Goal: Task Accomplishment & Management: Complete application form

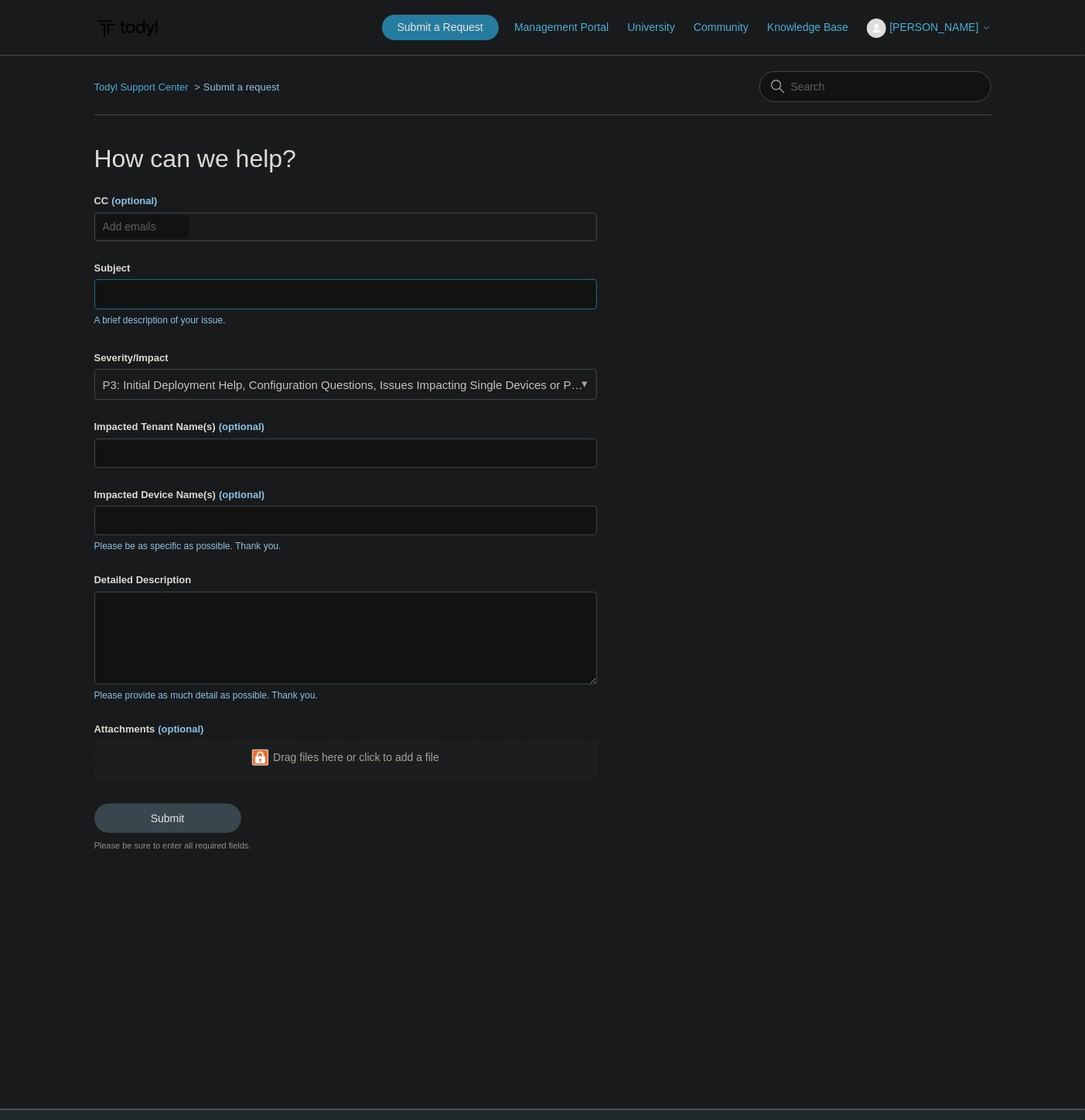
click at [147, 294] on input "Subject" at bounding box center [345, 293] width 503 height 29
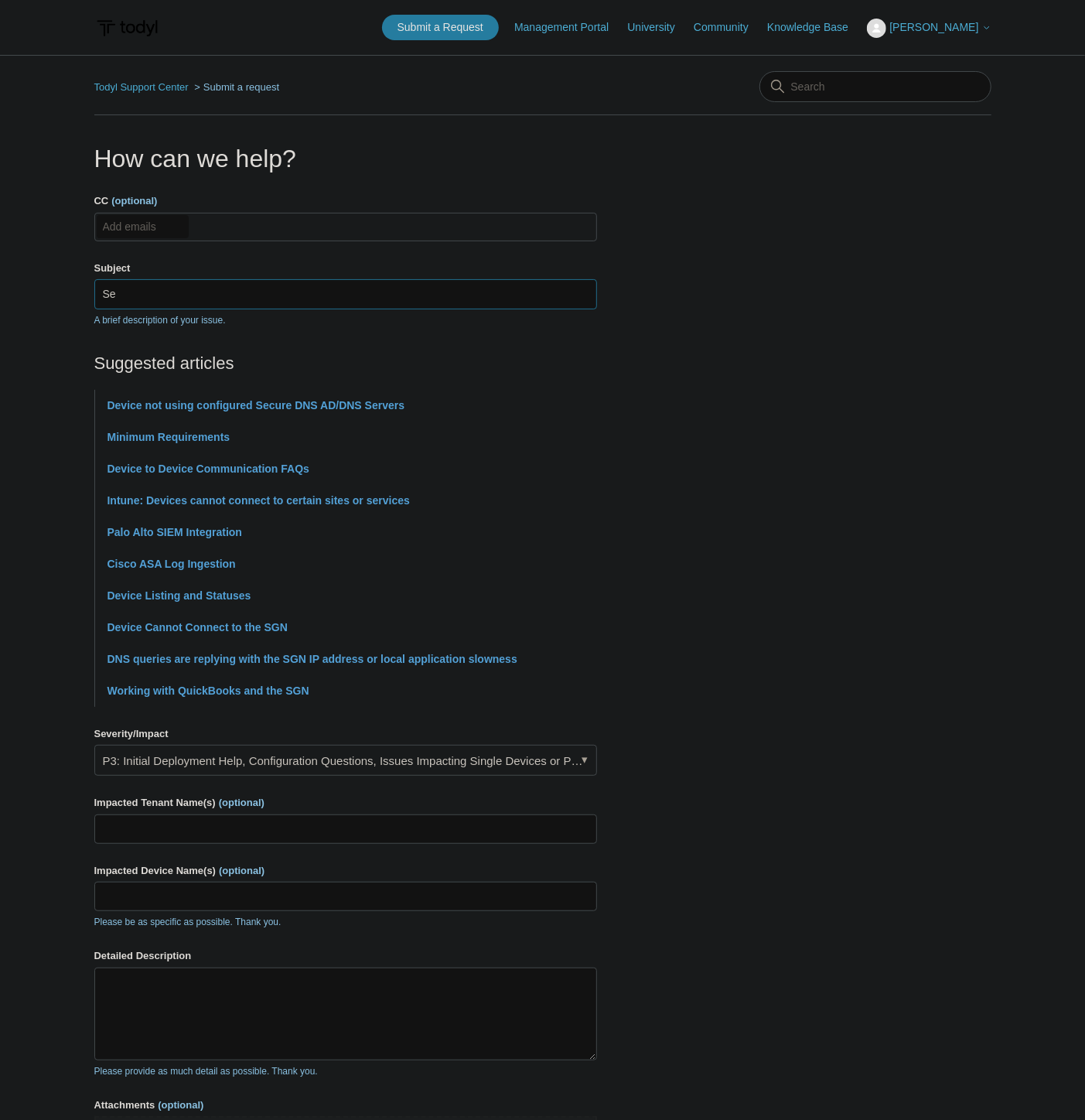
type input "S"
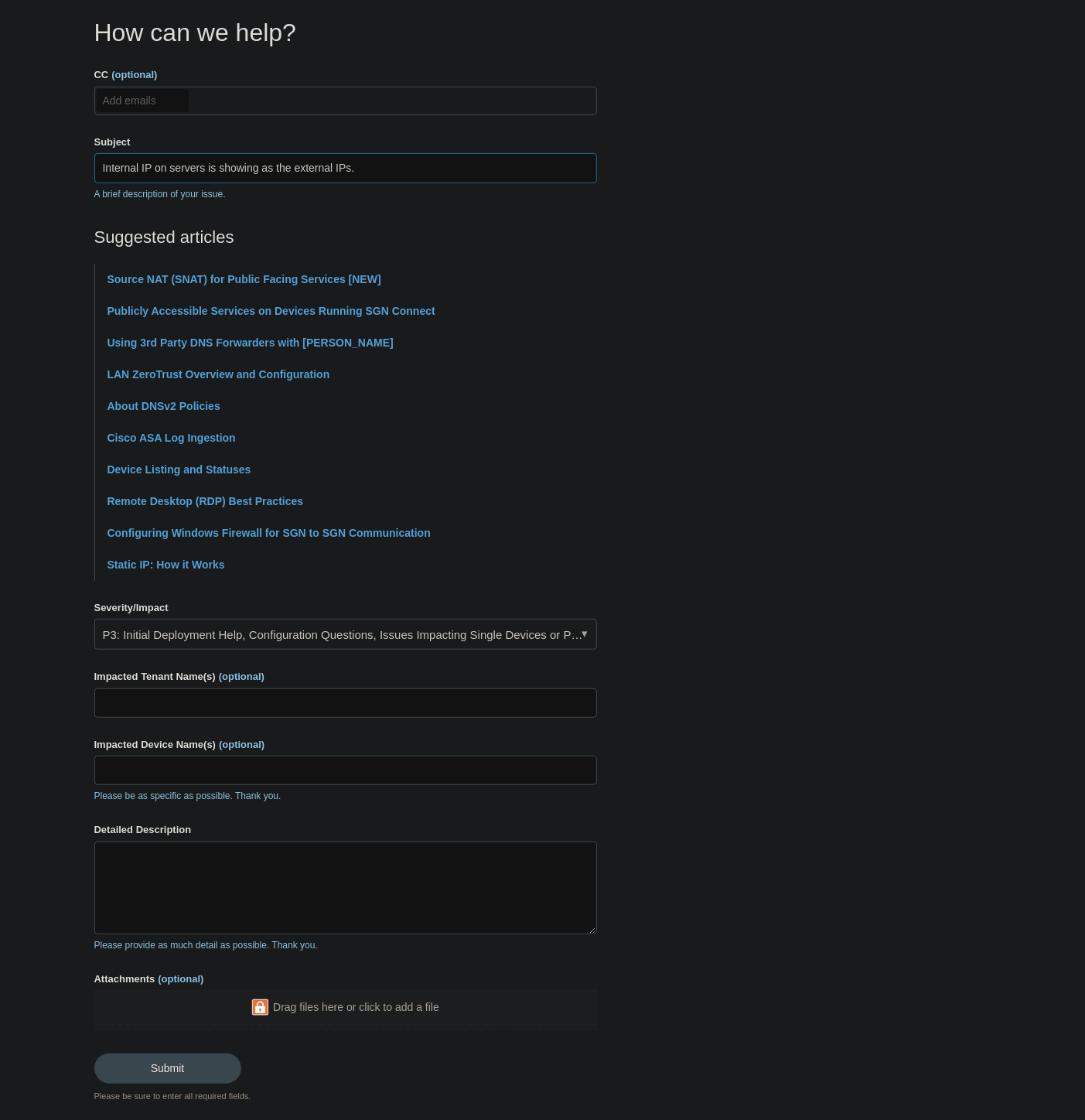
scroll to position [215, 0]
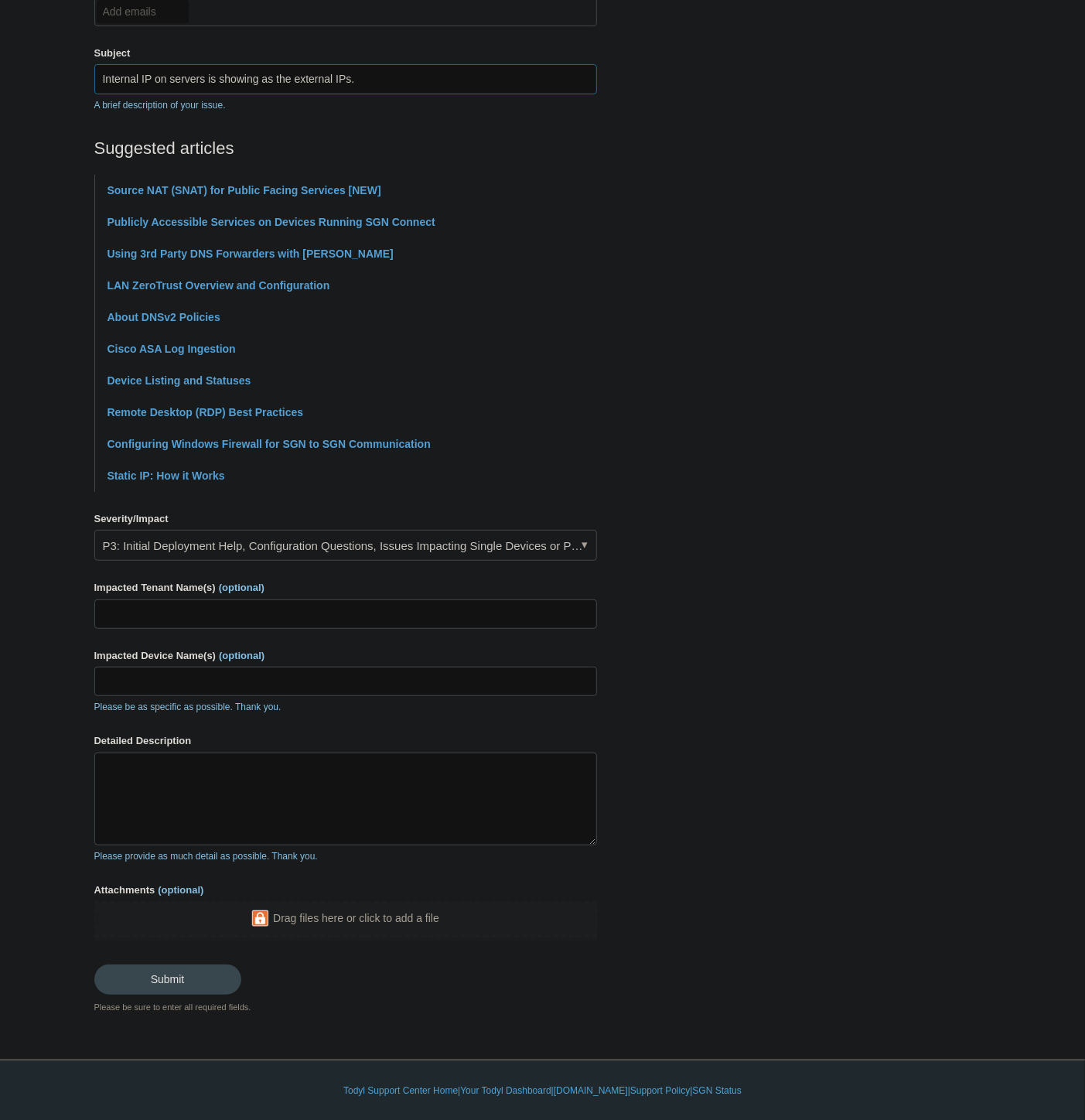
type input "Internal IP on servers is showing as the external IPs."
click at [236, 623] on input "Impacted Tenant Name(s) (optional)" at bounding box center [345, 614] width 503 height 29
click at [156, 614] on input "Impacted Tenant Name(s) (optional)" at bounding box center [345, 614] width 503 height 29
paste input "Stant Corporation"
type input "Stant Corporation"
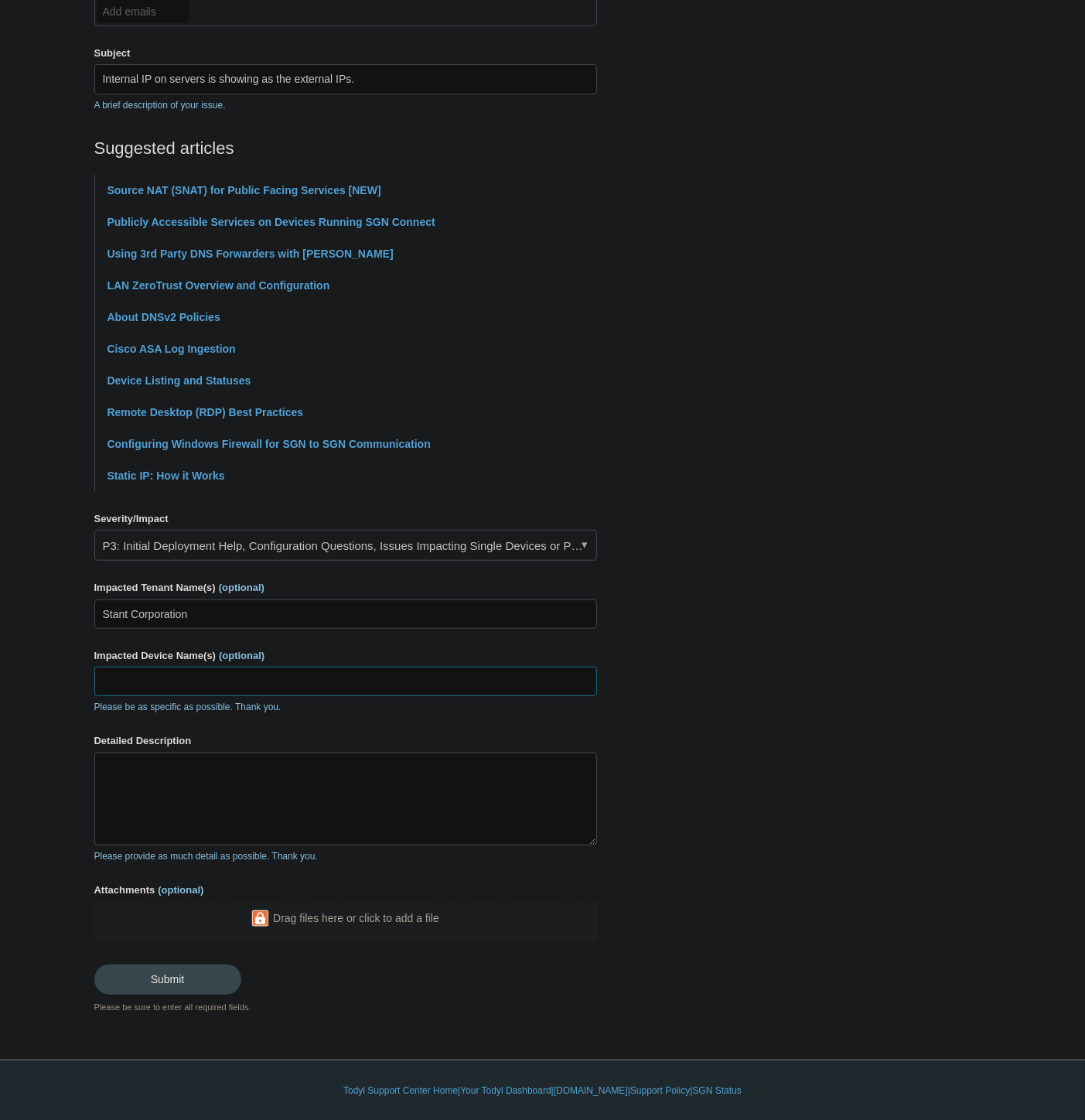
click at [158, 681] on input "Impacted Device Name(s) (optional)" at bounding box center [345, 681] width 503 height 29
type input "SM-FPS2"
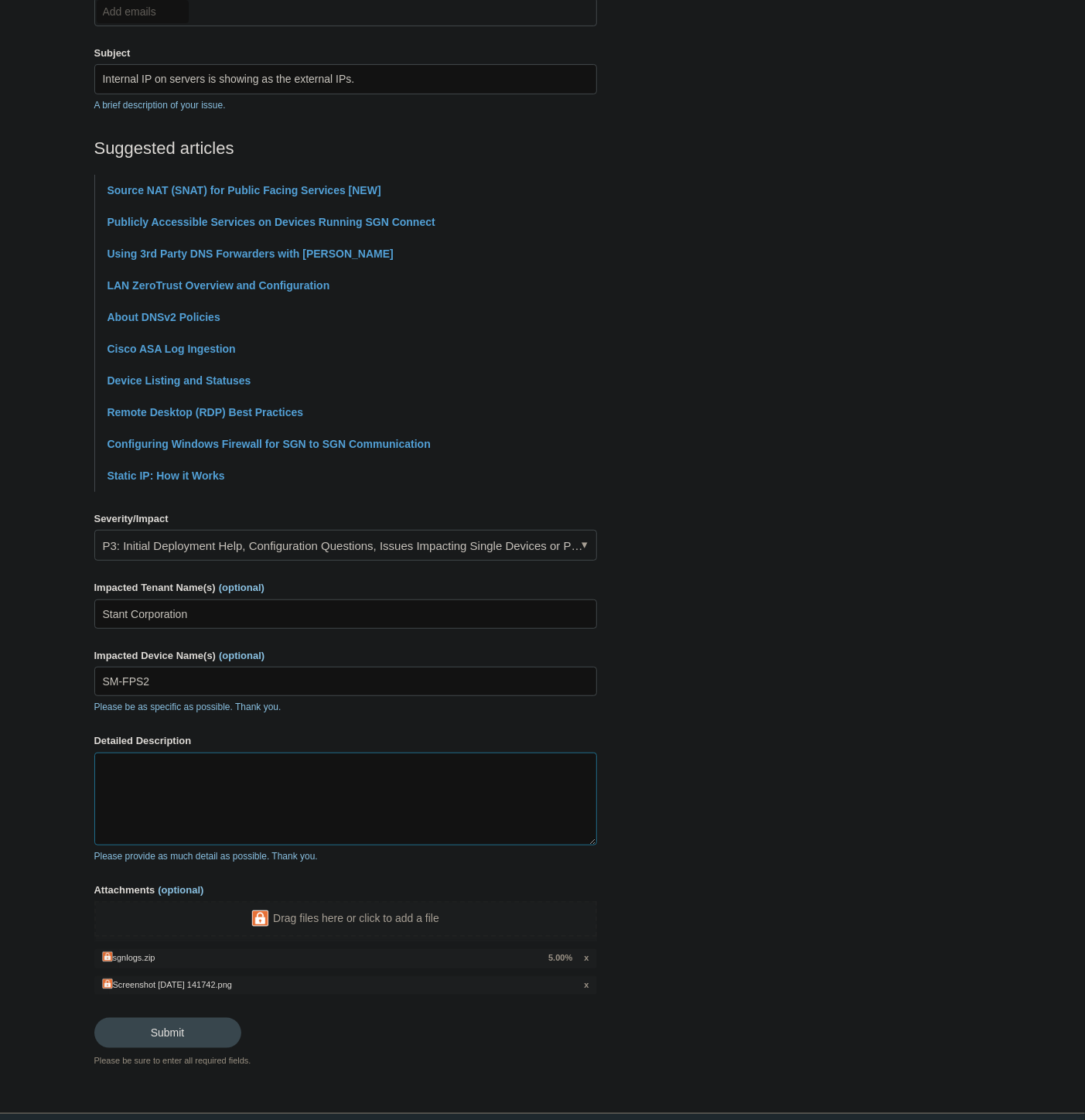
click at [170, 783] on textarea "Detailed Description" at bounding box center [345, 799] width 503 height 93
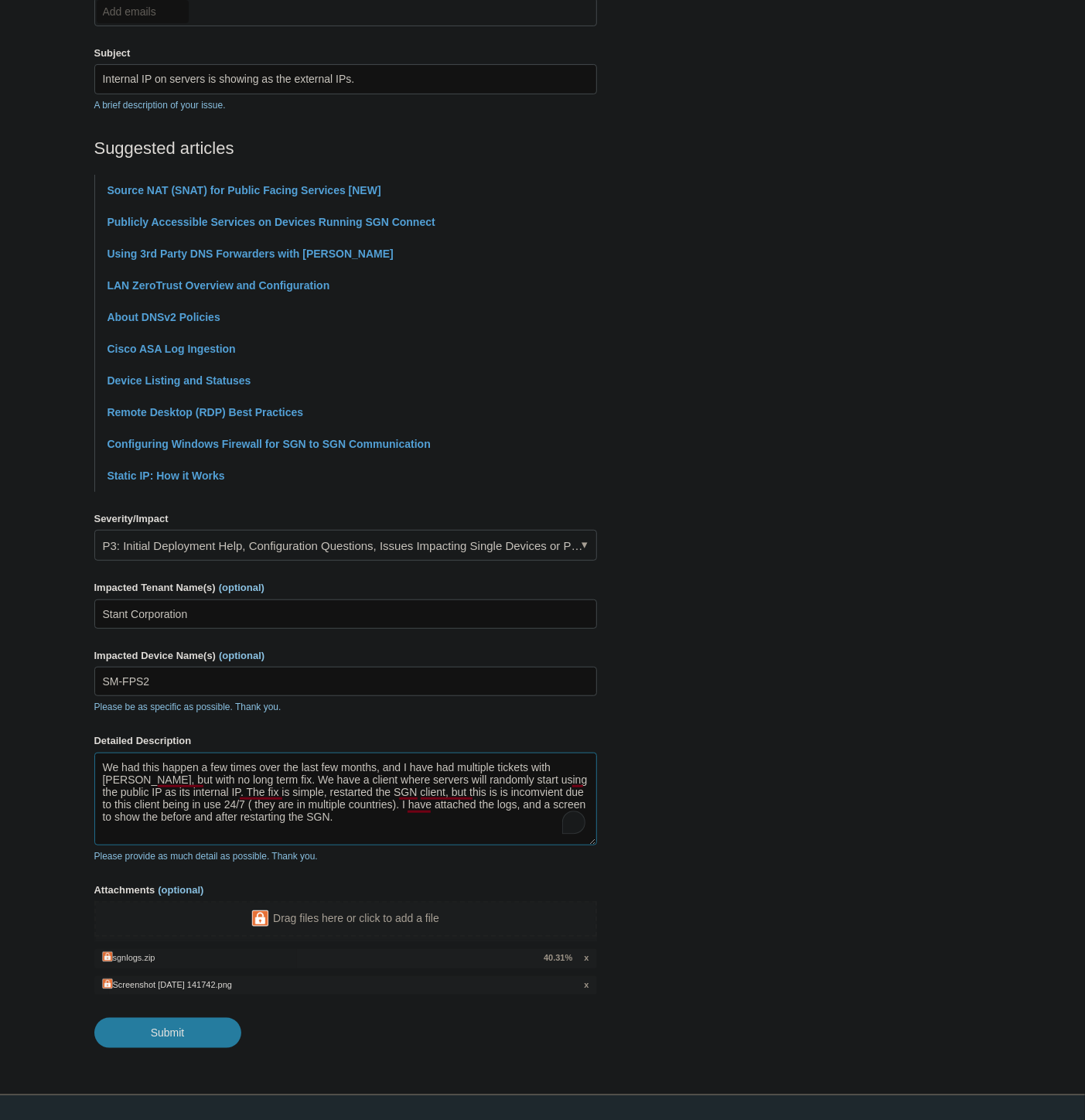
click at [287, 809] on textarea "We had this happen a few times over the last few months, and I have had multipl…" at bounding box center [345, 799] width 503 height 93
click at [287, 817] on textarea "We had this happen a few times over the last few months, and I have had multipl…" at bounding box center [345, 799] width 503 height 93
click at [299, 774] on textarea "We had this happen a few times over the last few months, and I have had multipl…" at bounding box center [345, 799] width 503 height 93
paste textarea "'ve experienced this issue a few times over the past few months, and despite op…"
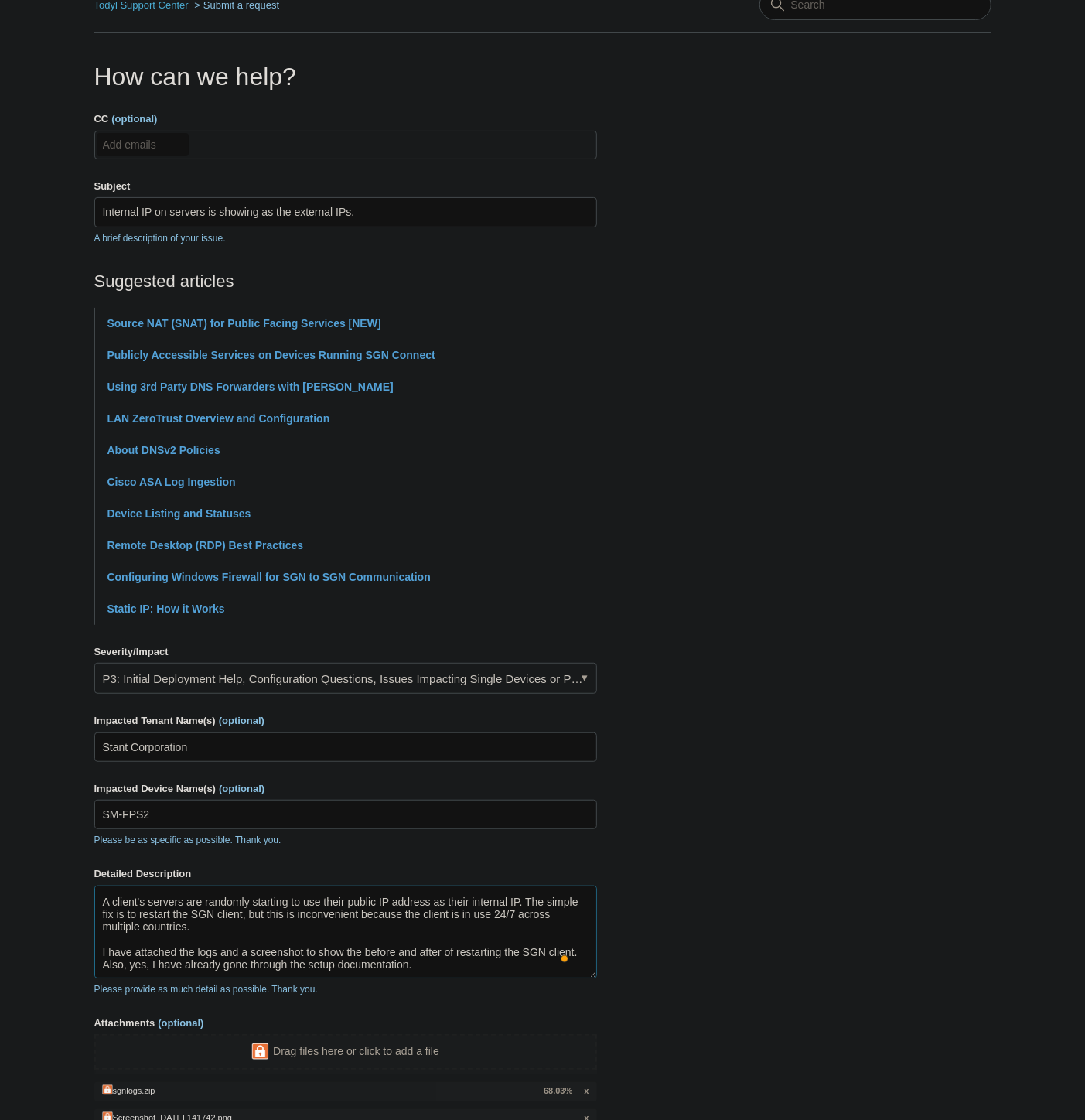
scroll to position [0, 0]
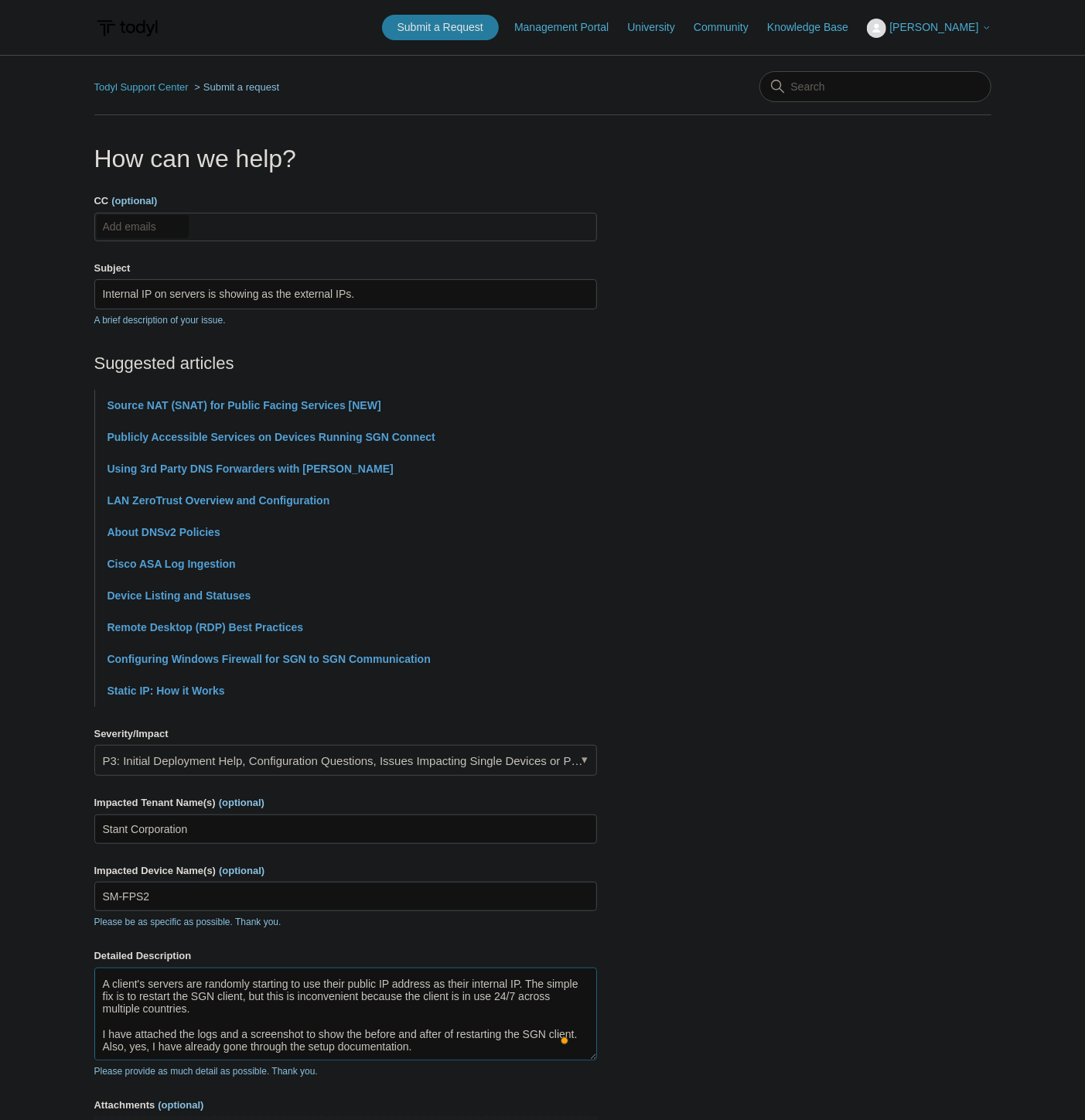
type textarea "We've experienced this issue a few times over the past few months, and despite …"
click at [157, 230] on input "CC (optional)" at bounding box center [142, 227] width 92 height 23
paste input "[EMAIL_ADDRESS][DOMAIN_NAME]"
type input "[EMAIL_ADDRESS][DOMAIN_NAME]"
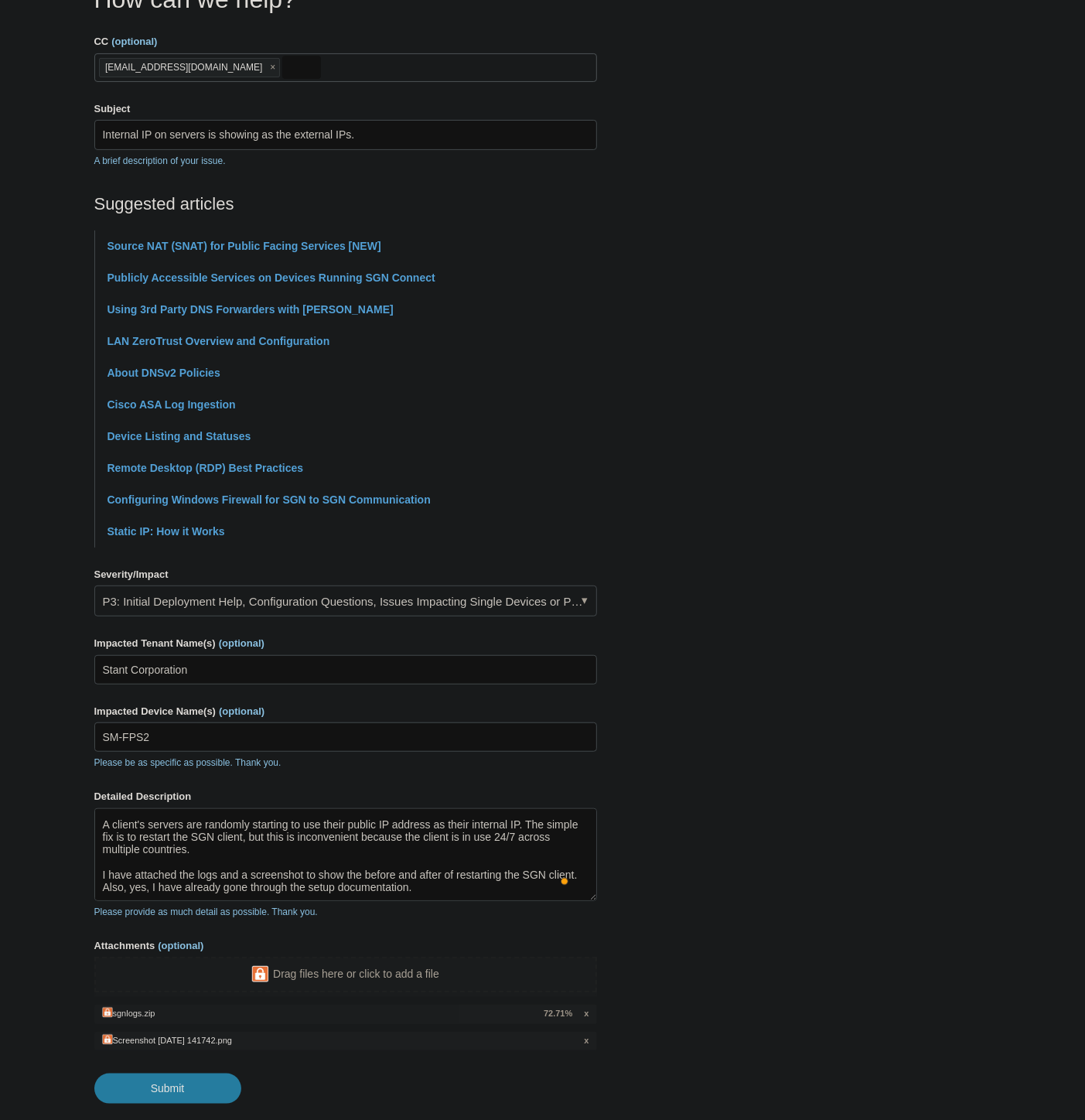
scroll to position [251, 0]
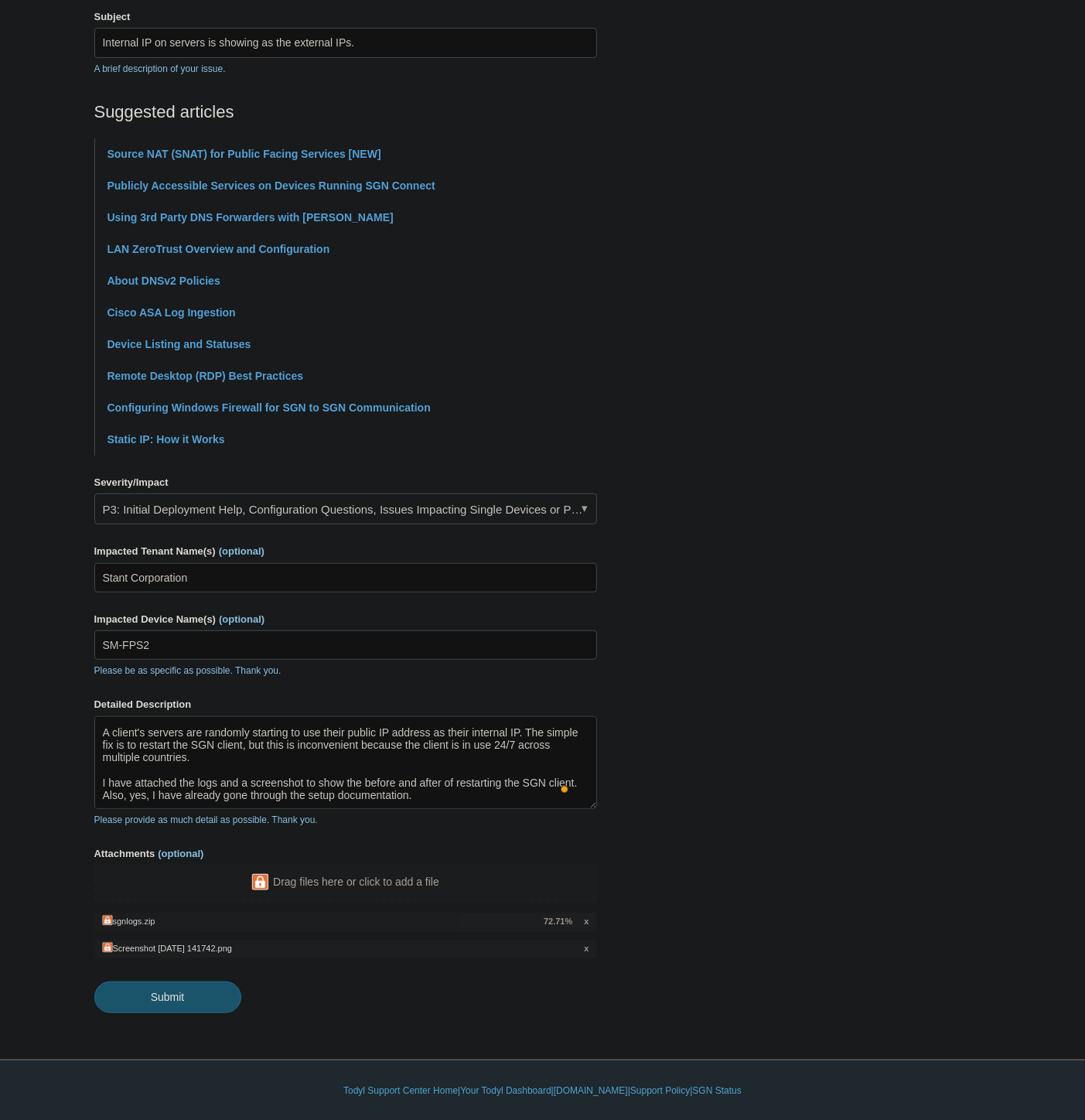
click at [166, 1000] on input "Submit" at bounding box center [167, 997] width 147 height 31
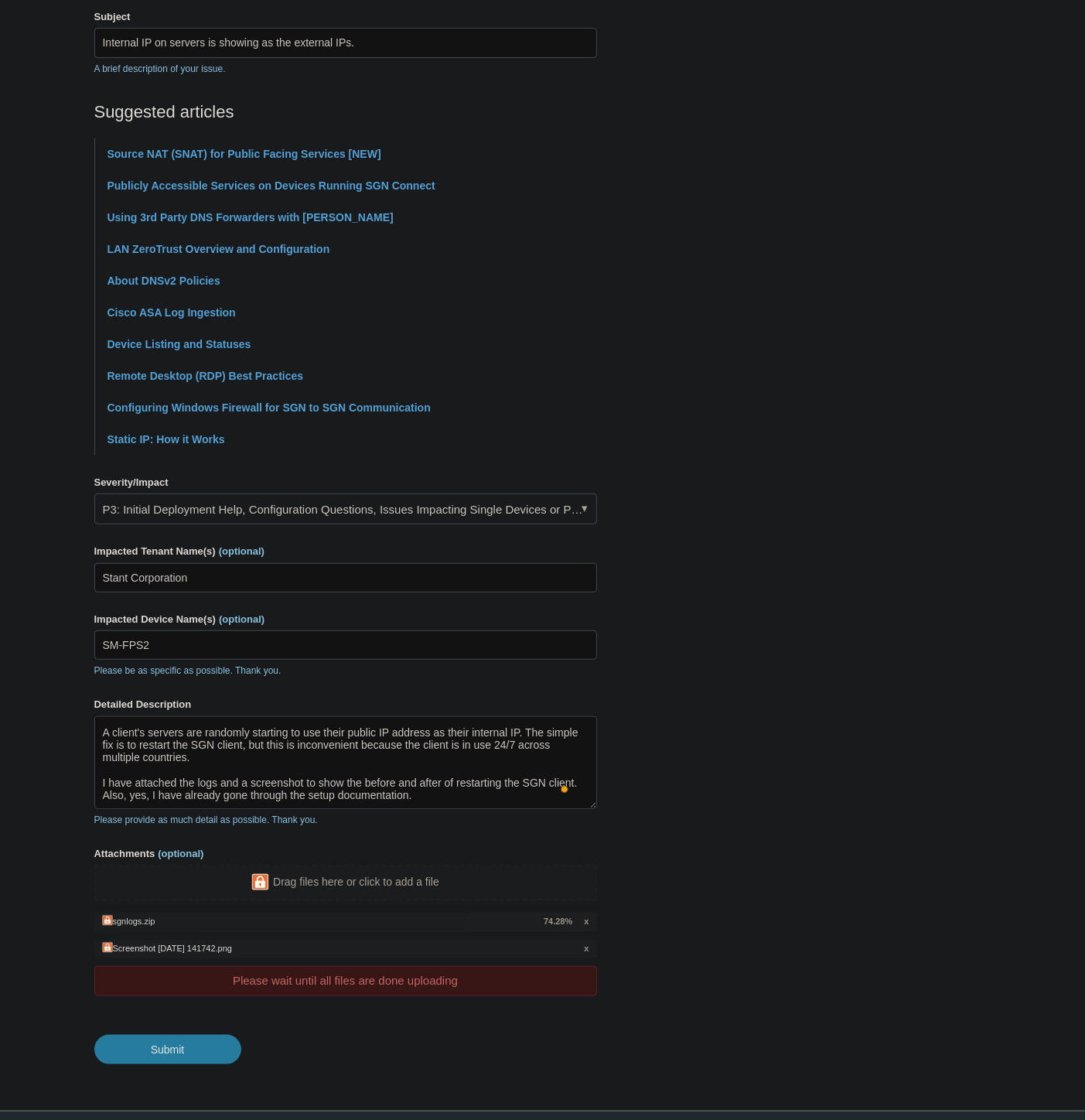
click at [490, 1018] on footer "Submit" at bounding box center [345, 1037] width 503 height 52
click at [599, 979] on section "How can we help? CC (optional) [EMAIL_ADDRESS][DOMAIN_NAME] Subject Internal IP…" at bounding box center [542, 477] width 897 height 1176
click at [488, 985] on div "Please wait until all files are done uploading" at bounding box center [345, 982] width 503 height 30
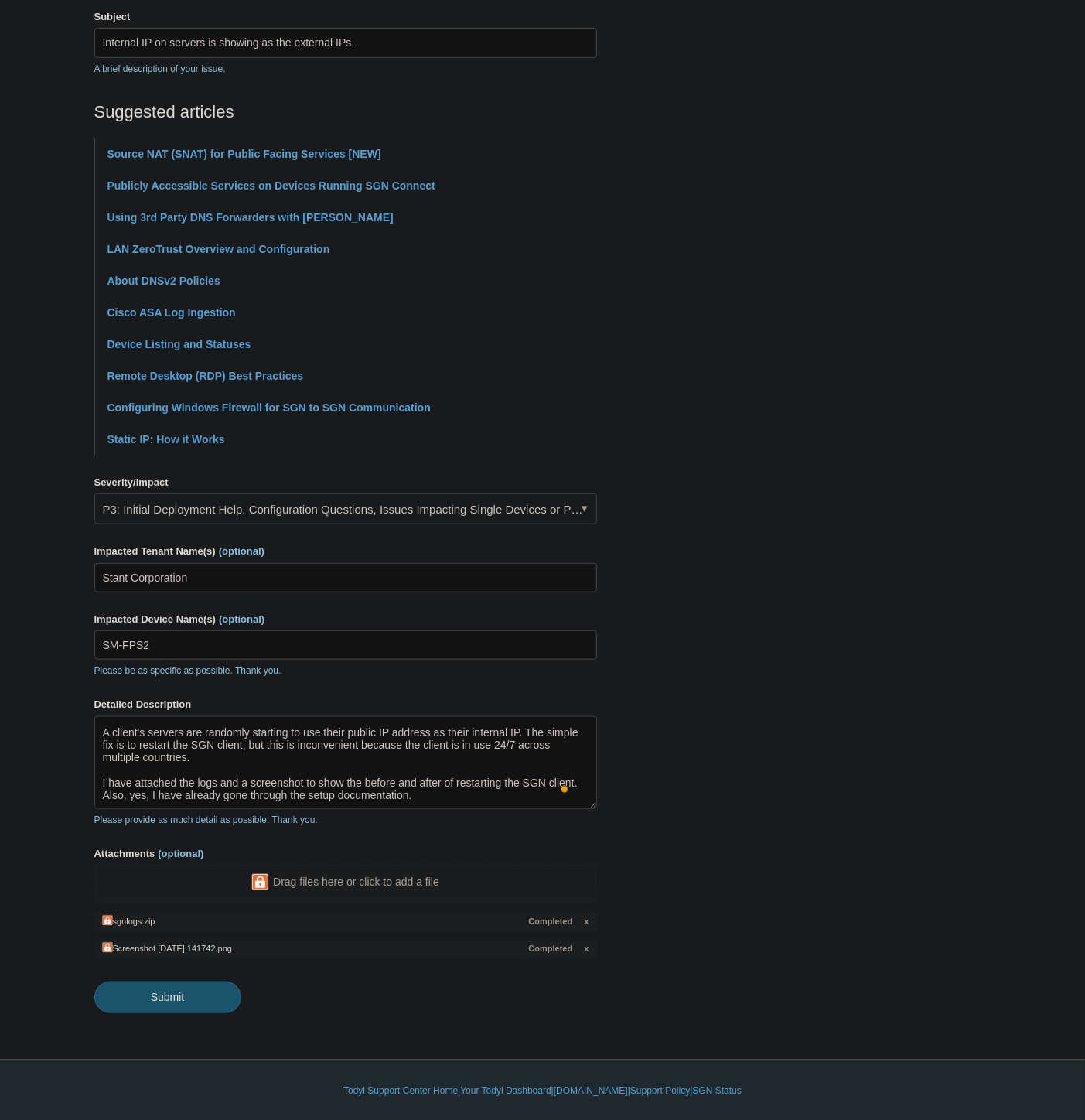
click at [169, 999] on input "Submit" at bounding box center [167, 997] width 147 height 31
type textarea "We've experienced this issue a few times over the past few months, and despite …"
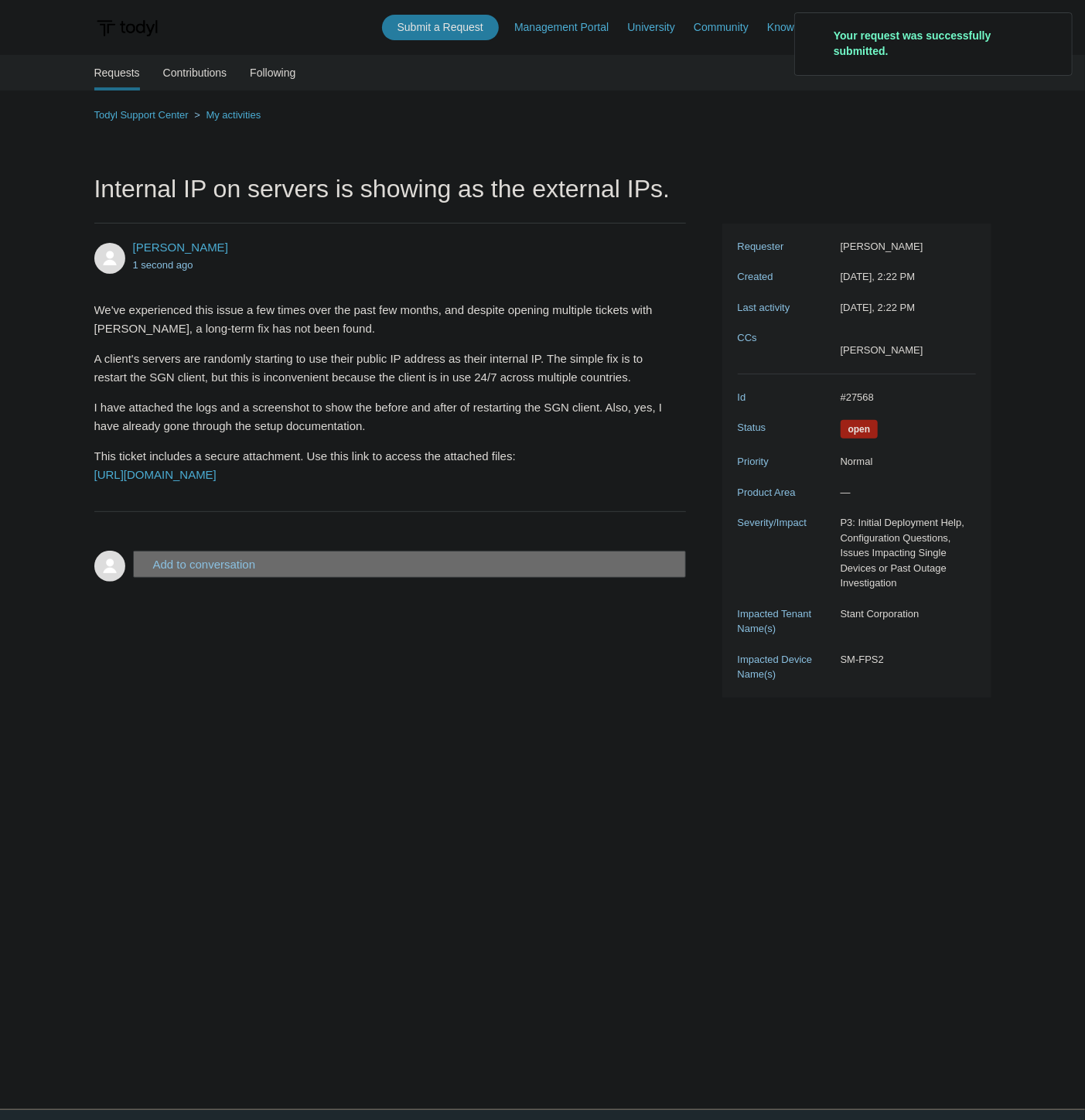
click at [856, 396] on dd "#27568" at bounding box center [904, 397] width 143 height 15
click at [855, 395] on dd "#27568" at bounding box center [904, 397] width 143 height 15
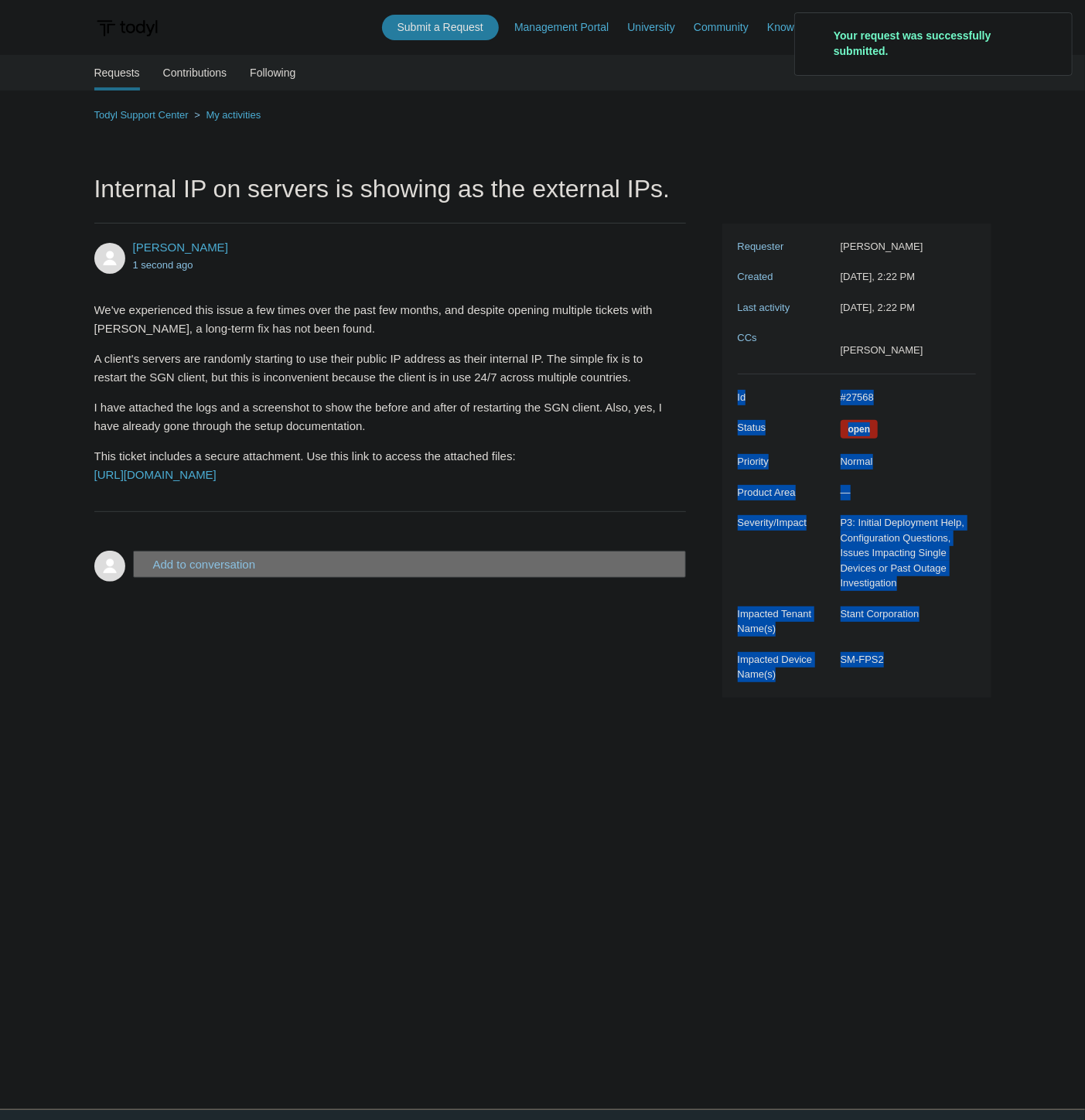
click at [855, 395] on dd "#27568" at bounding box center [904, 397] width 143 height 15
click at [851, 395] on dd "#27568" at bounding box center [904, 397] width 143 height 15
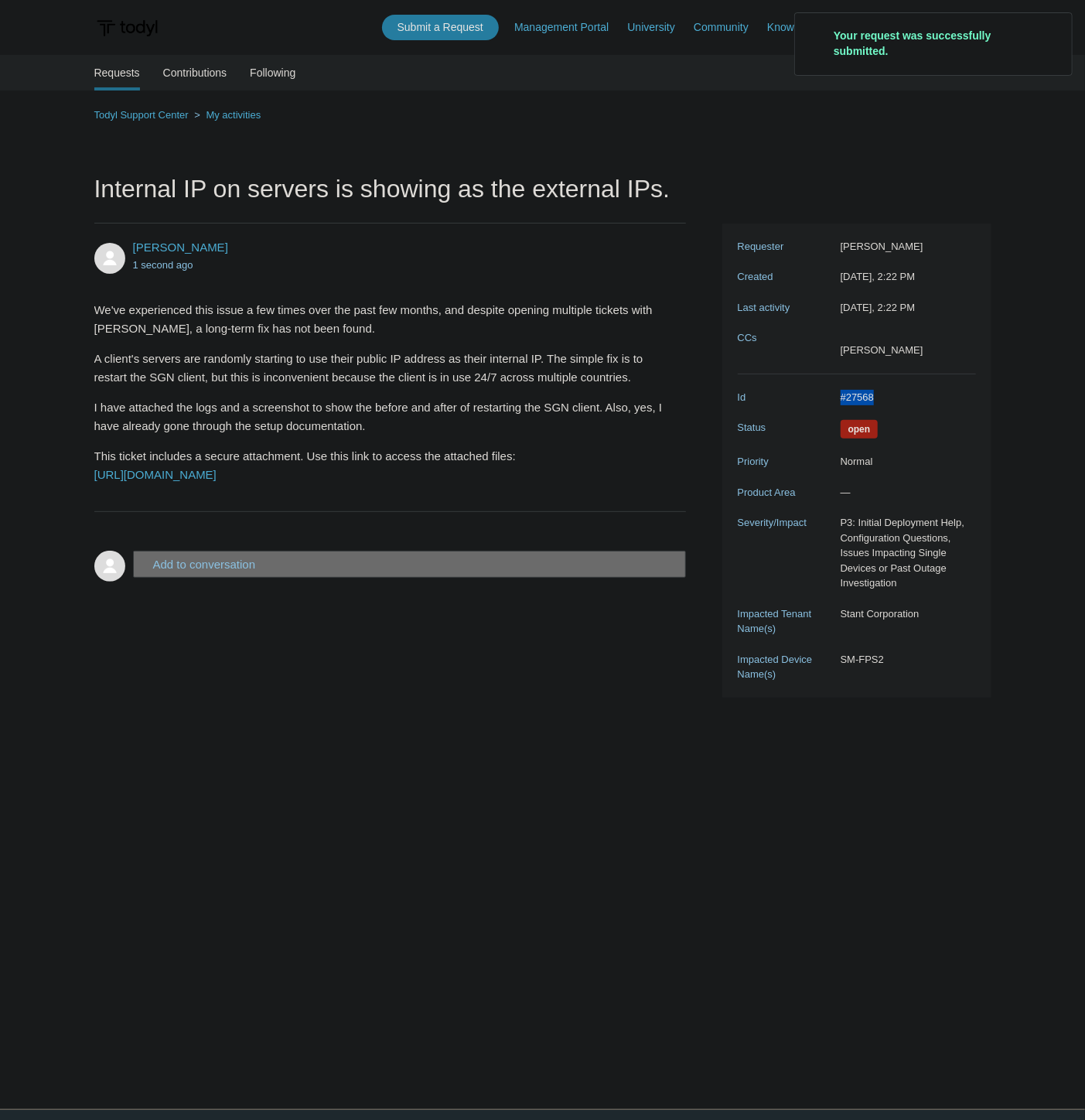
drag, startPoint x: 840, startPoint y: 398, endPoint x: 919, endPoint y: 397, distance: 79.0
click at [919, 397] on dd "#27568" at bounding box center [904, 397] width 143 height 15
copy dd "#27568"
click at [471, 730] on main "Requests Contributions Following Todyl Support Center My activities Internal IP…" at bounding box center [542, 559] width 1085 height 1008
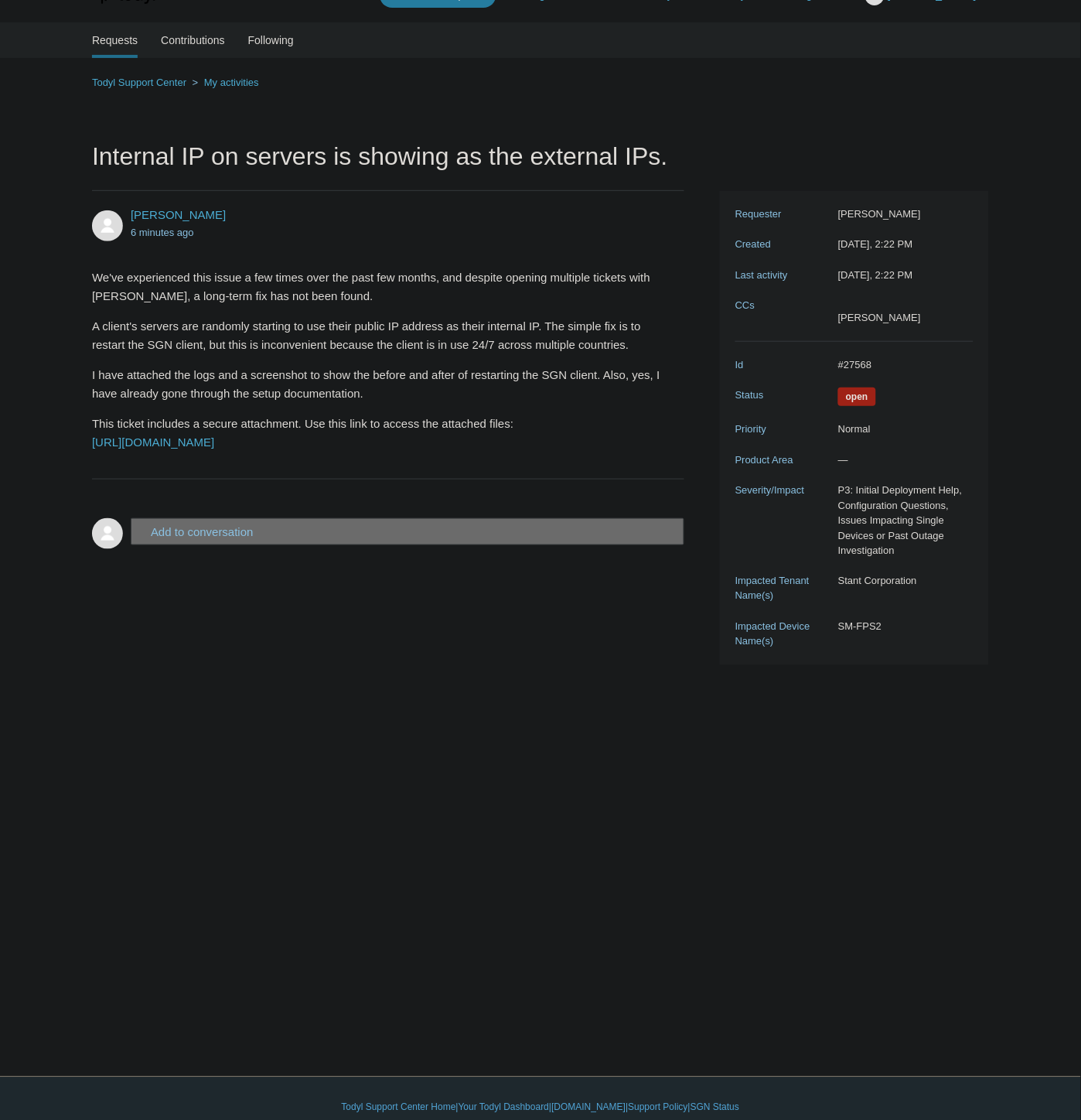
scroll to position [50, 0]
